Goal: Information Seeking & Learning: Find specific page/section

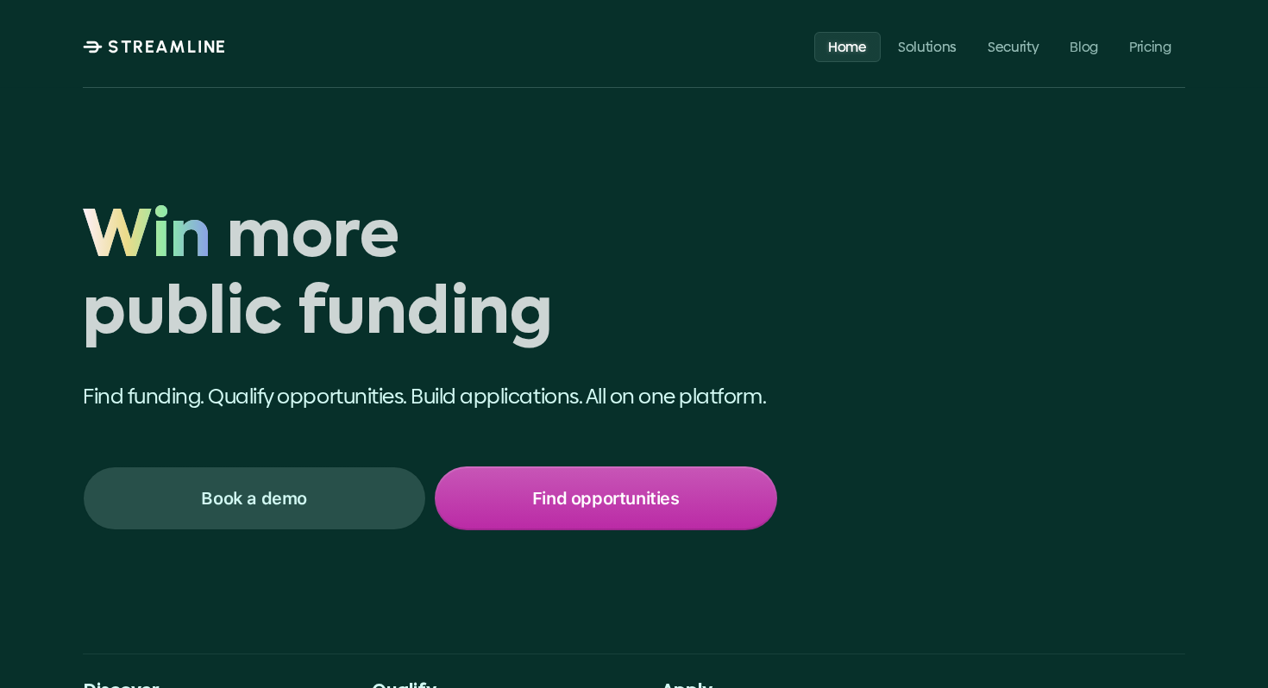
click at [616, 504] on p "Find opportunities" at bounding box center [605, 498] width 147 height 22
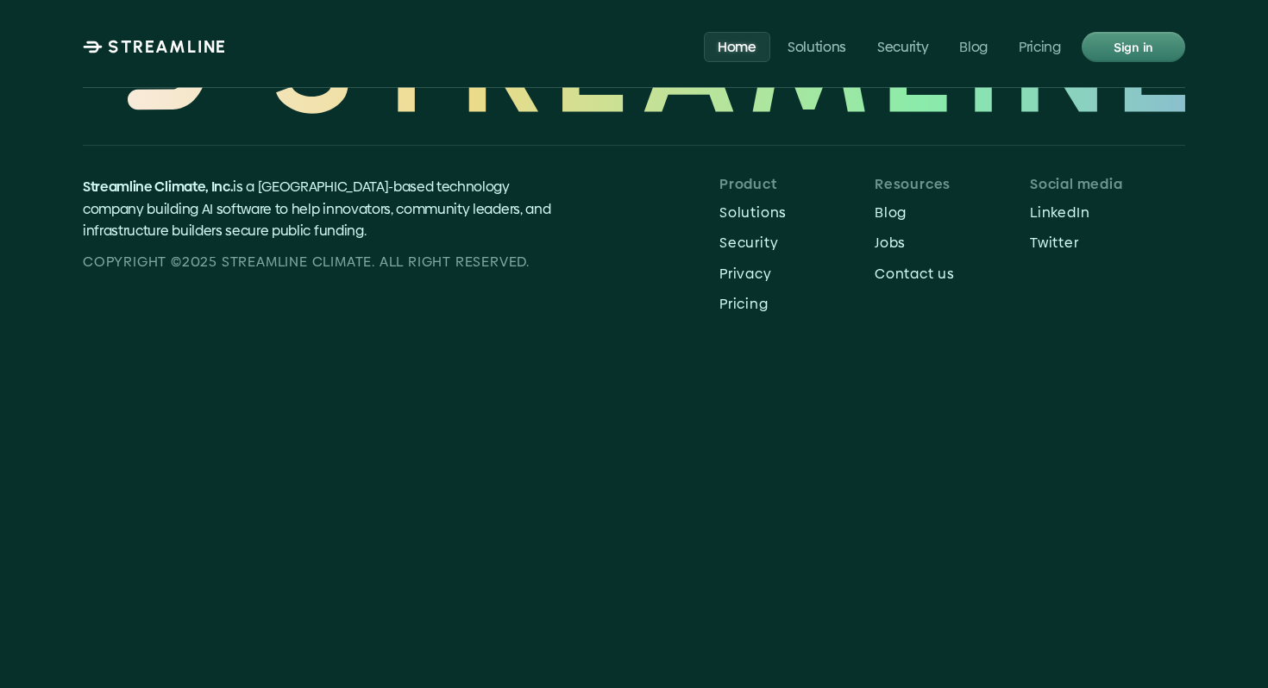
scroll to position [8203, 0]
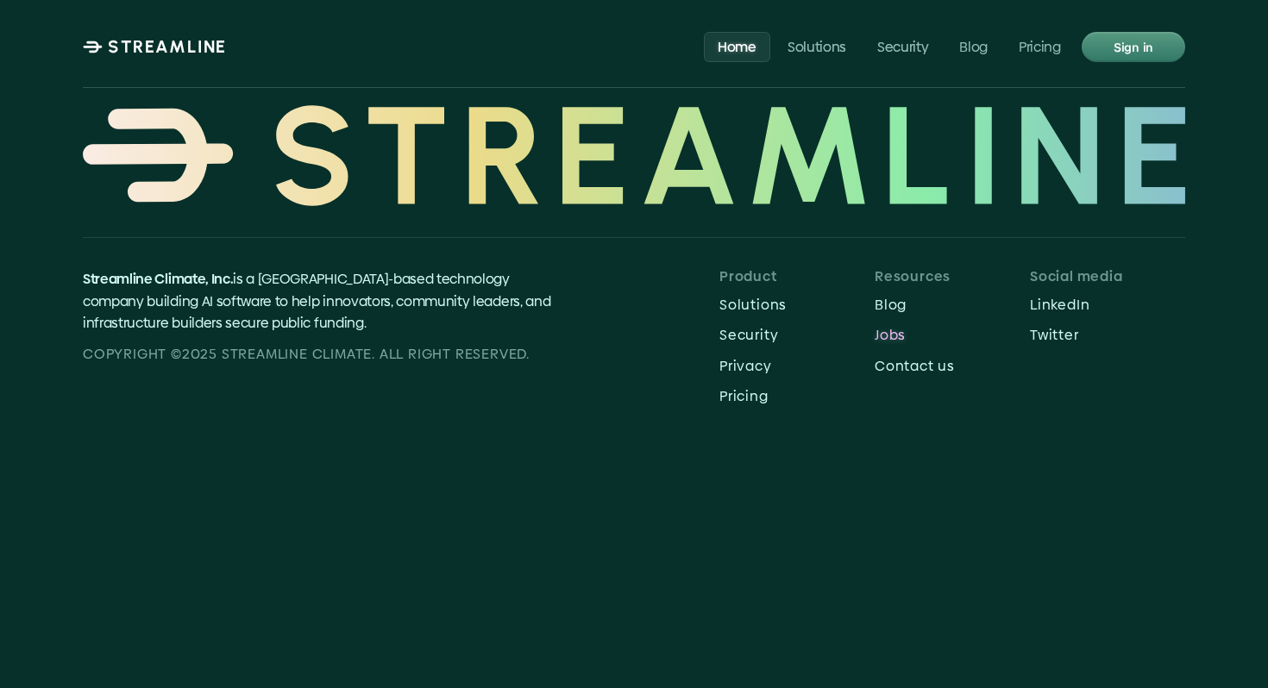
click at [899, 327] on p "Jobs" at bounding box center [952, 335] width 155 height 16
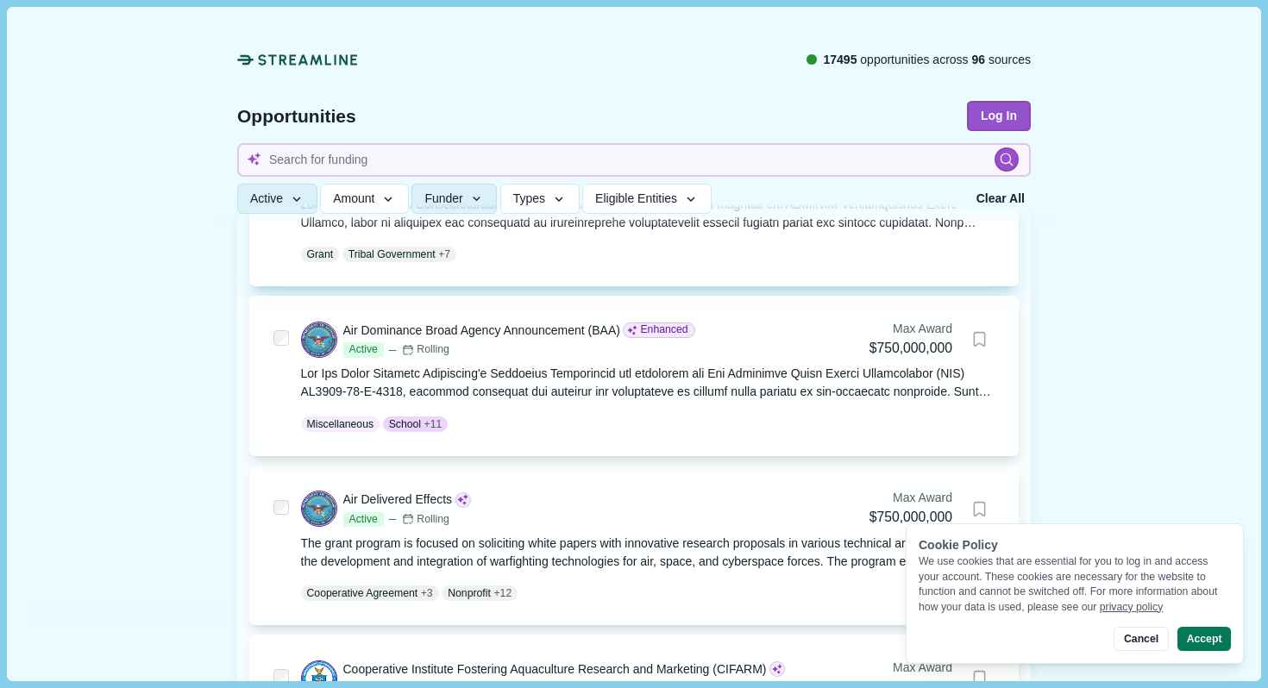
scroll to position [622, 0]
